Goal: Information Seeking & Learning: Learn about a topic

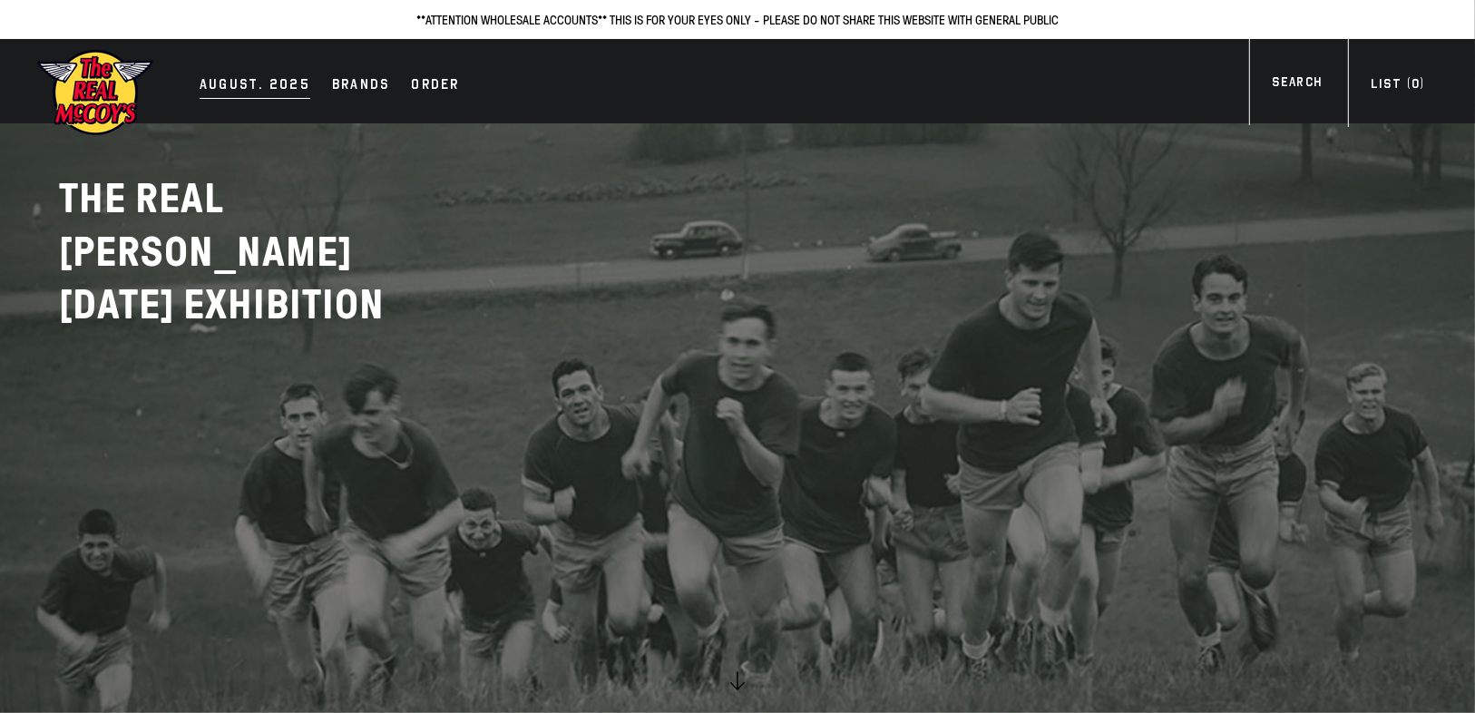
click at [276, 83] on div "AUGUST. 2025" at bounding box center [255, 85] width 111 height 25
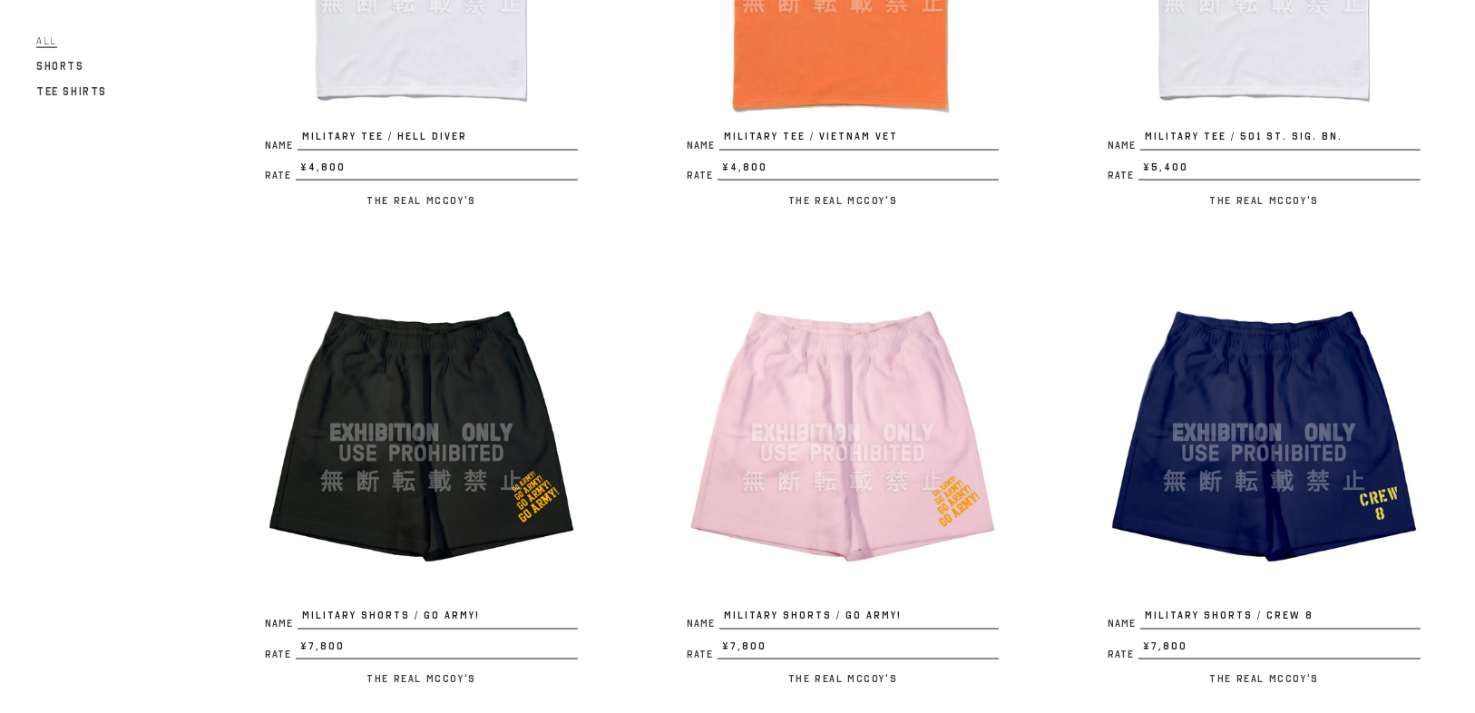
scroll to position [2395, 0]
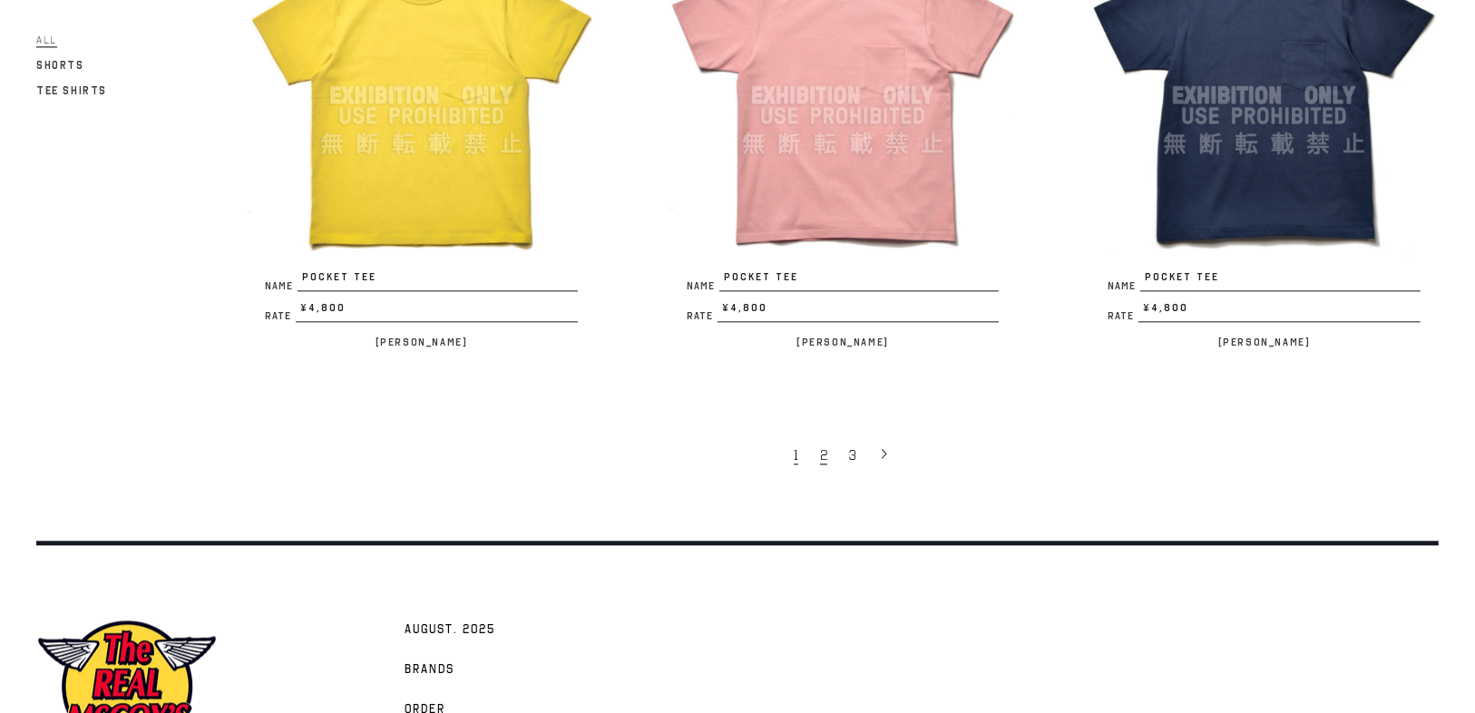
click at [827, 456] on link "2" at bounding box center [825, 454] width 29 height 38
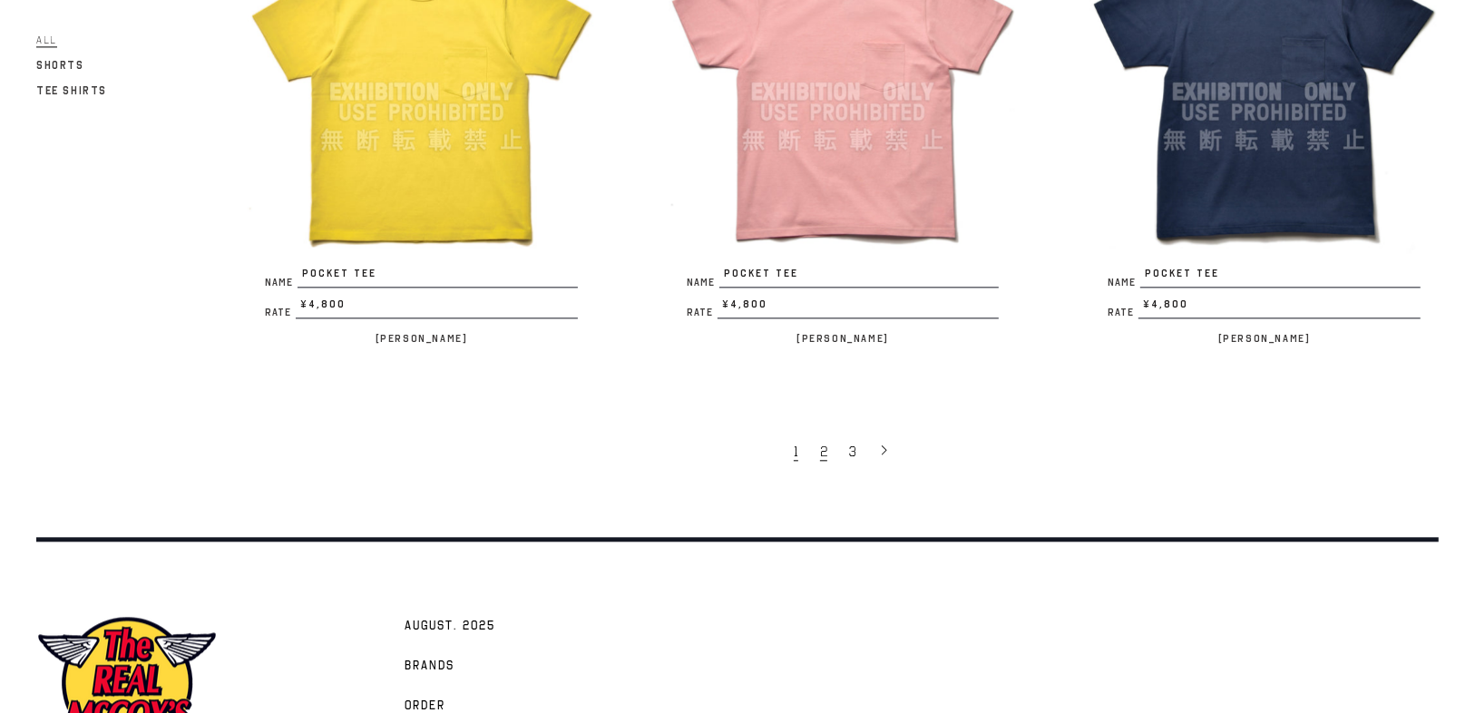
scroll to position [3695, 0]
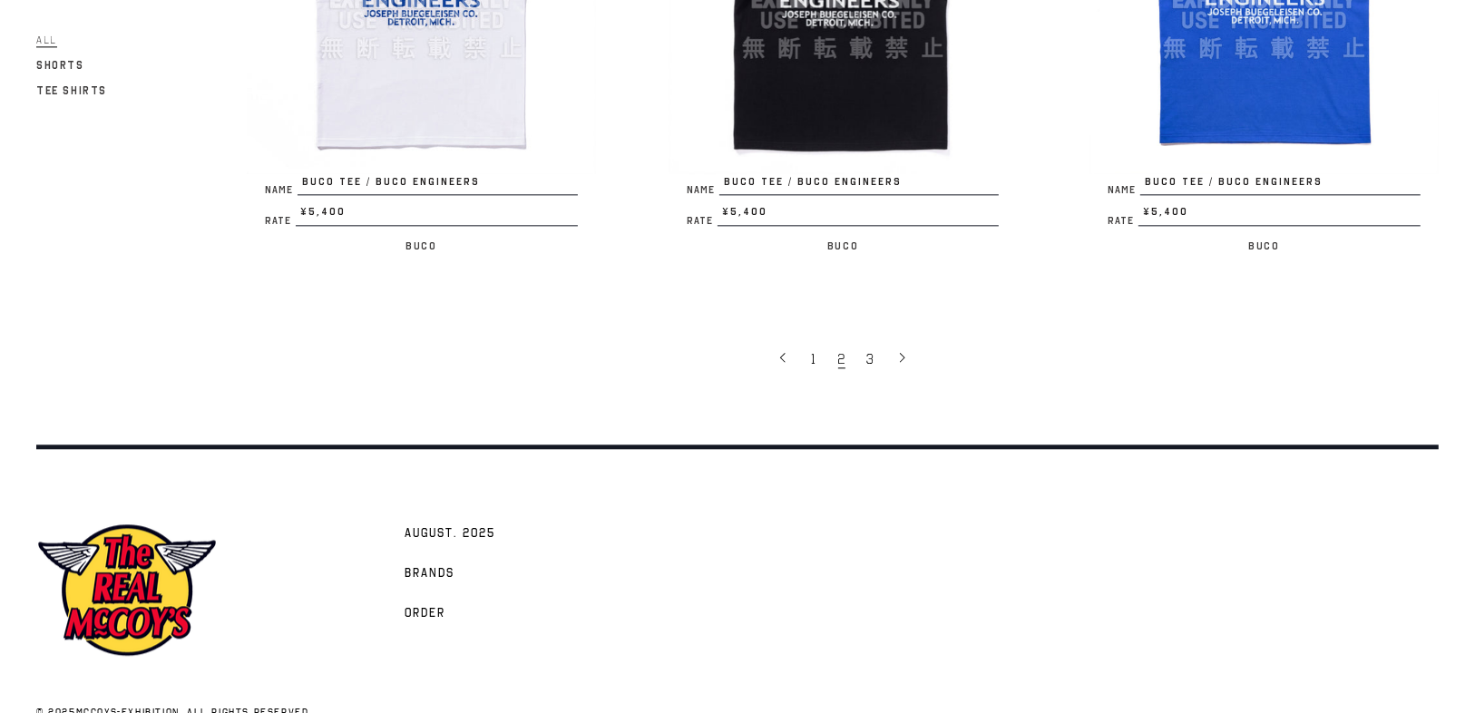
scroll to position [3821, 0]
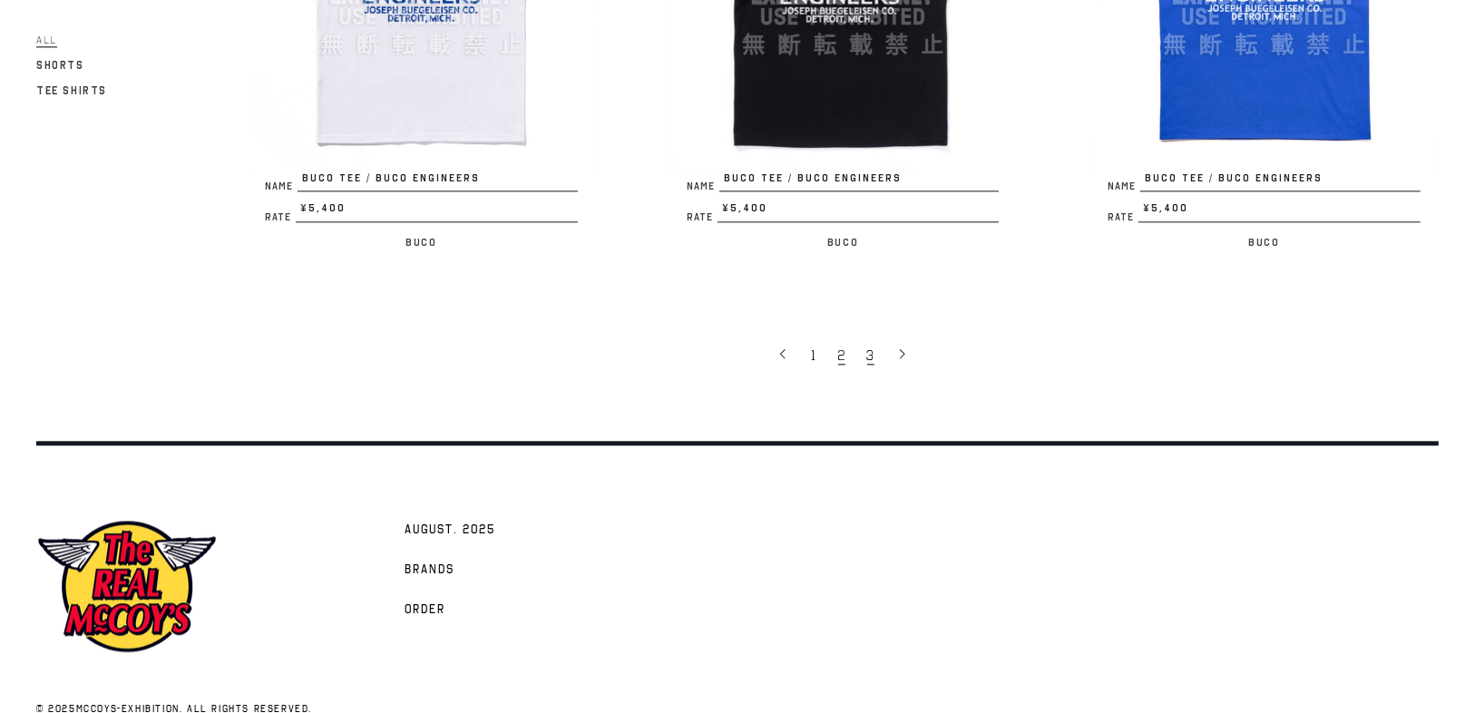
click at [864, 336] on link "3" at bounding box center [872, 355] width 29 height 38
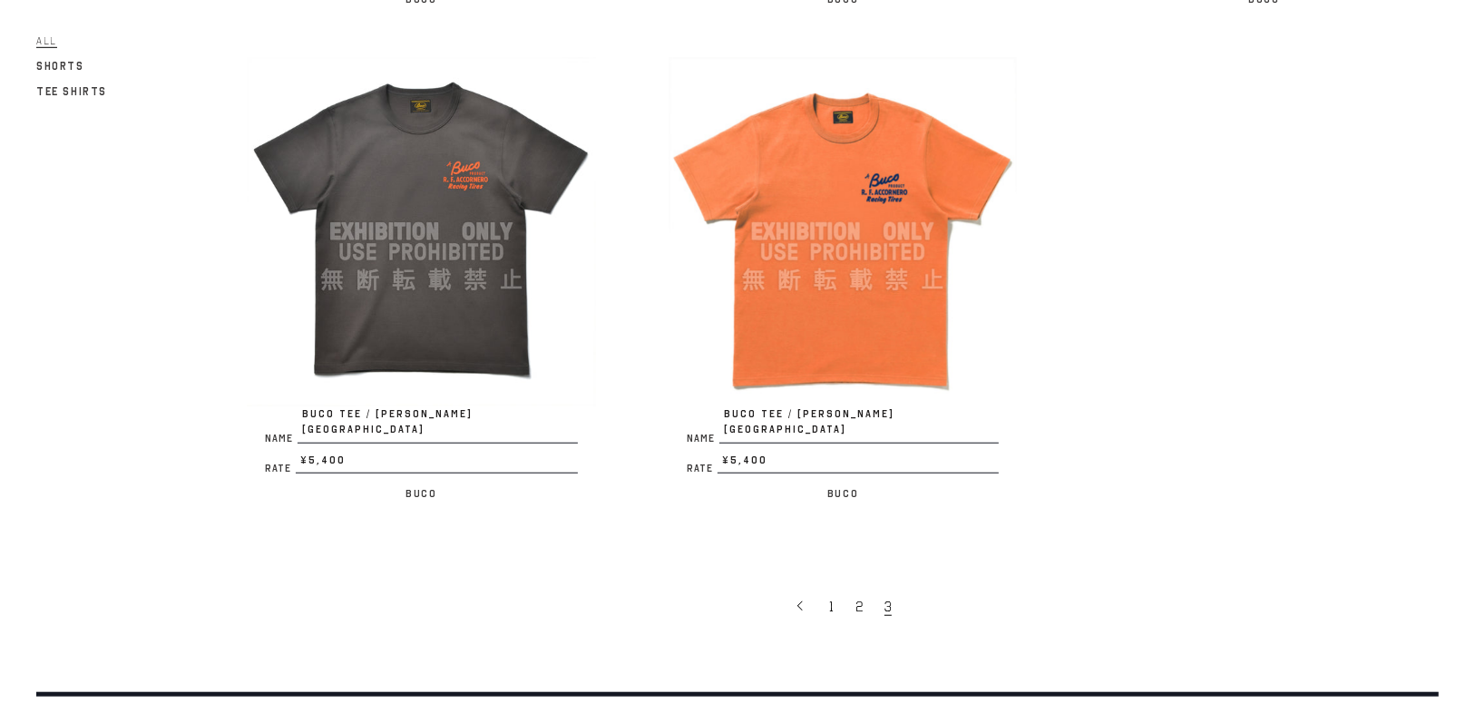
scroll to position [1159, 0]
click at [827, 588] on link "1" at bounding box center [833, 606] width 26 height 38
